Goal: Use online tool/utility: Utilize a website feature to perform a specific function

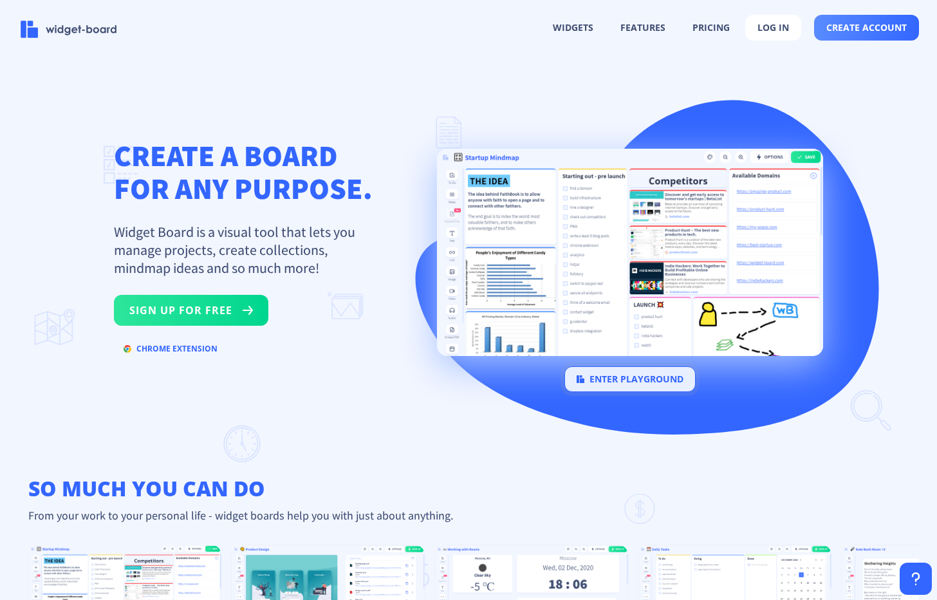
click at [609, 378] on button "enter playground" at bounding box center [629, 379] width 131 height 26
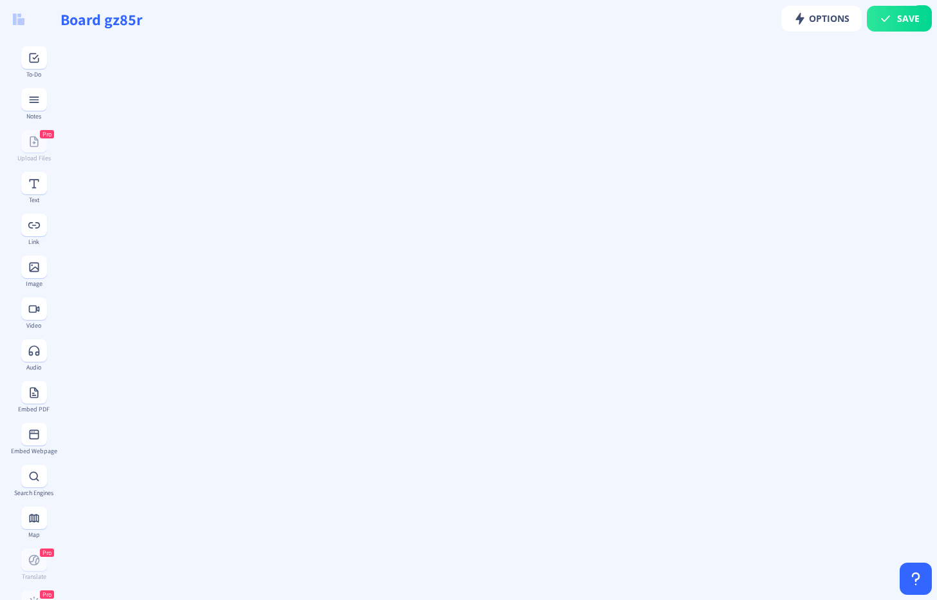
type input "Board 4c9e8"
click at [30, 187] on rect at bounding box center [34, 183] width 13 height 13
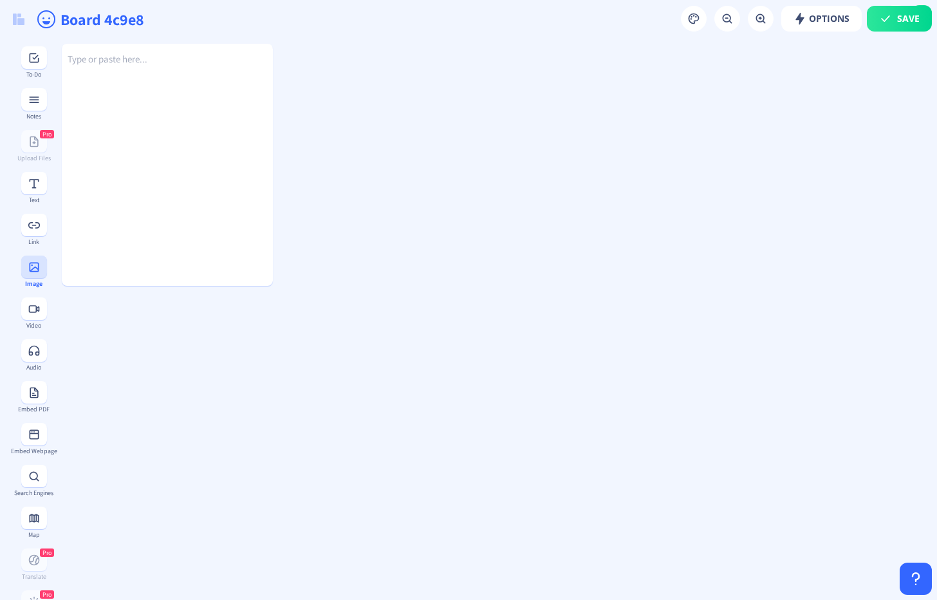
click at [37, 272] on rect at bounding box center [34, 267] width 13 height 13
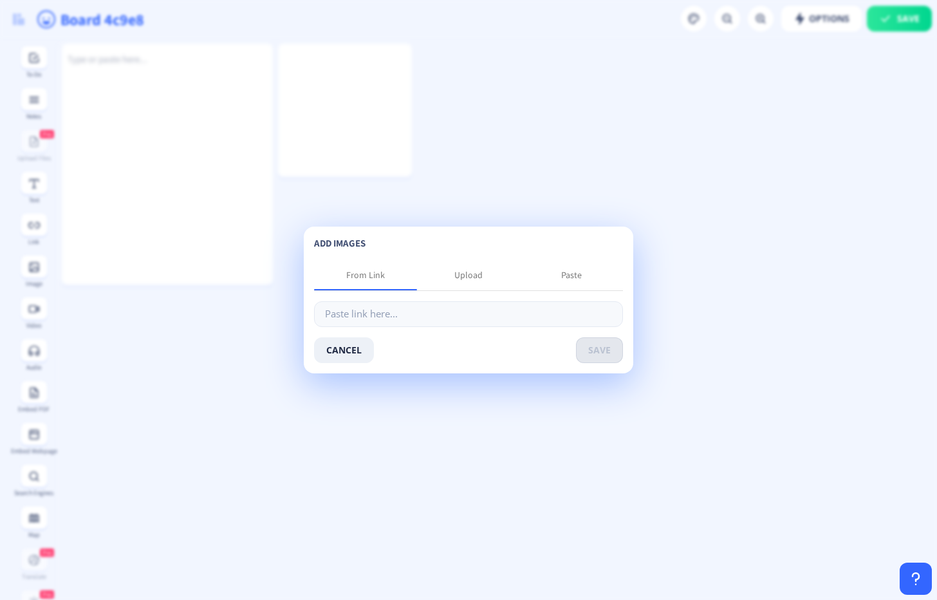
click at [40, 384] on app-playground "Save Options Board 4c9e8 Type or paste here... To-Do Notes Pro Upload Files Tex…" at bounding box center [468, 300] width 937 height 600
click at [348, 356] on button "cancel" at bounding box center [344, 350] width 60 height 26
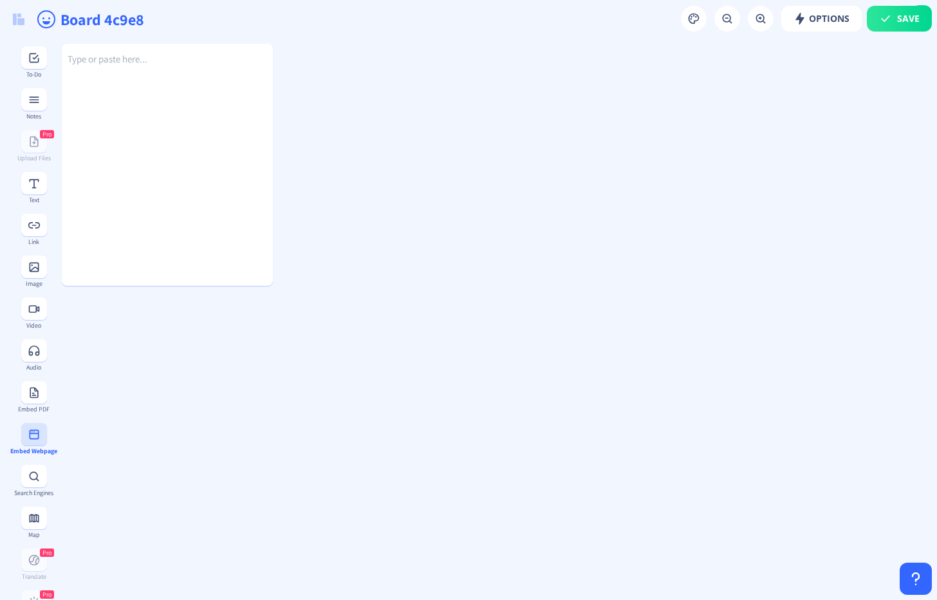
click at [37, 432] on icon at bounding box center [34, 434] width 10 height 10
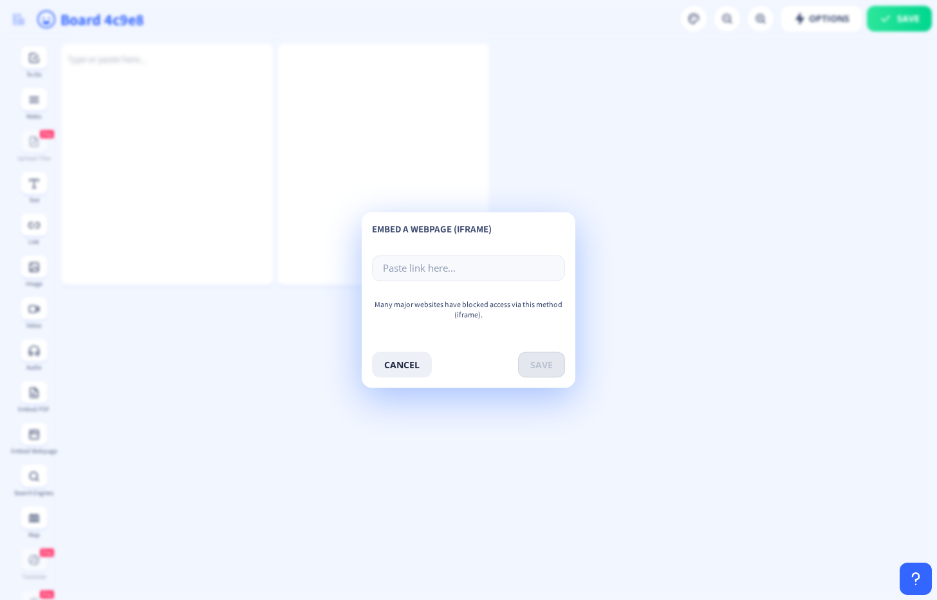
click at [427, 347] on div "embed a webpage (iframe) Many major websites have blocked access via this metho…" at bounding box center [468, 300] width 193 height 155
click at [404, 360] on button "cancel" at bounding box center [402, 365] width 60 height 26
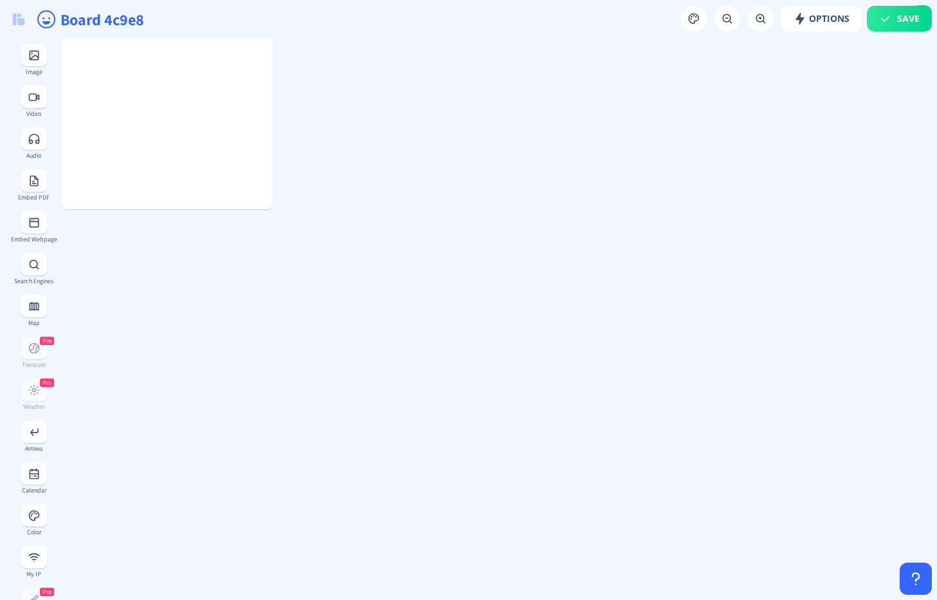
scroll to position [333, 0]
